Goal: Go to known website: Access a specific website the user already knows

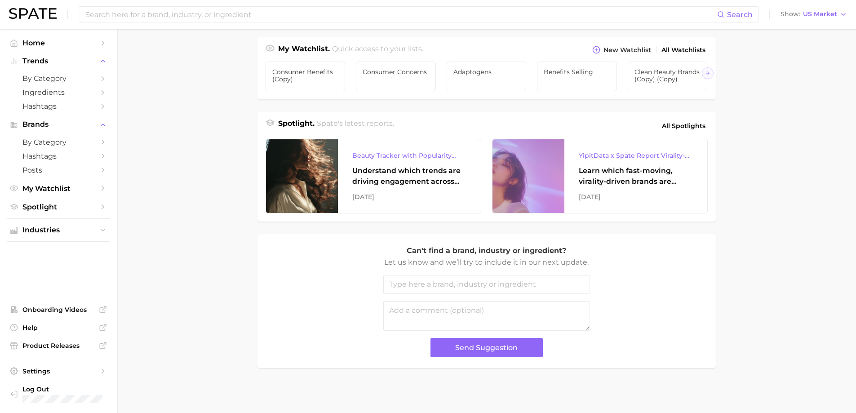
scroll to position [324, 0]
